Goal: Check status

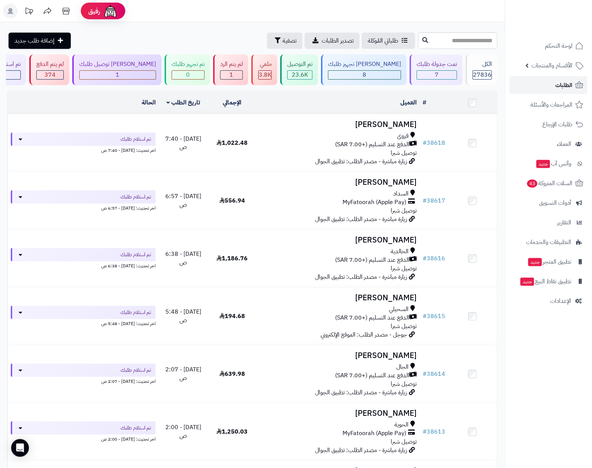
click at [560, 84] on span "الطلبات" at bounding box center [563, 85] width 17 height 10
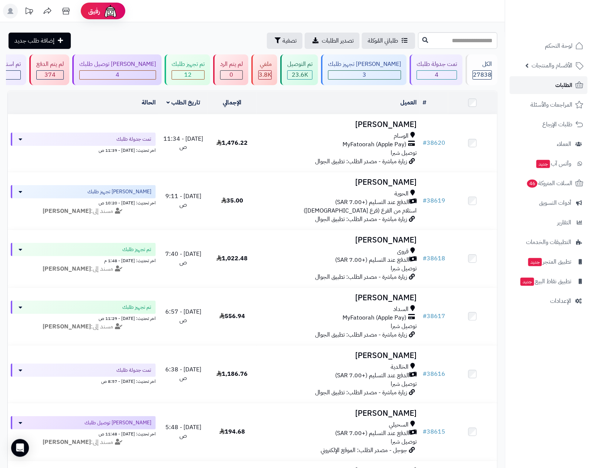
click at [543, 83] on link "الطلبات" at bounding box center [548, 85] width 78 height 18
click at [539, 345] on nav "لوحة التحكم الأقسام والمنتجات المنتجات الأقسام الماركات مواصفات المنتجات مواصفا…" at bounding box center [548, 243] width 87 height 468
